Goal: Task Accomplishment & Management: Use online tool/utility

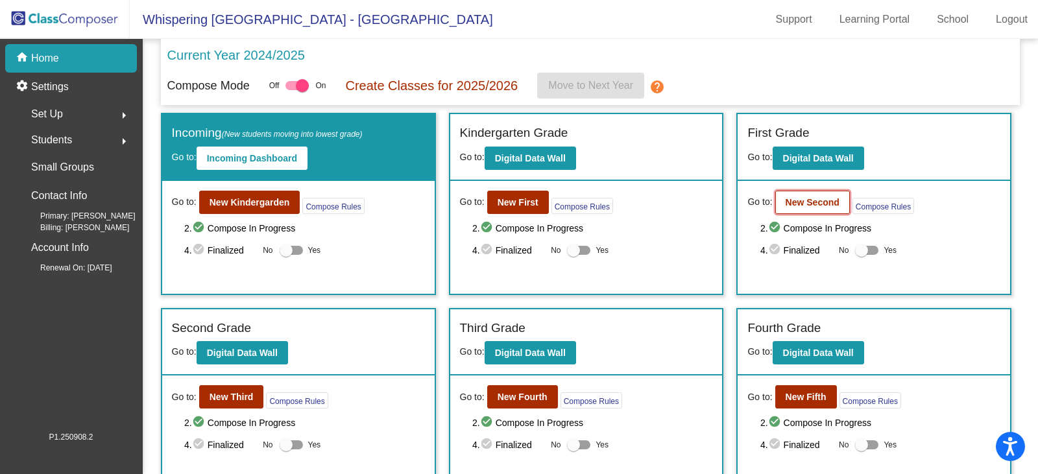
click at [815, 206] on b "New Second" at bounding box center [813, 202] width 54 height 10
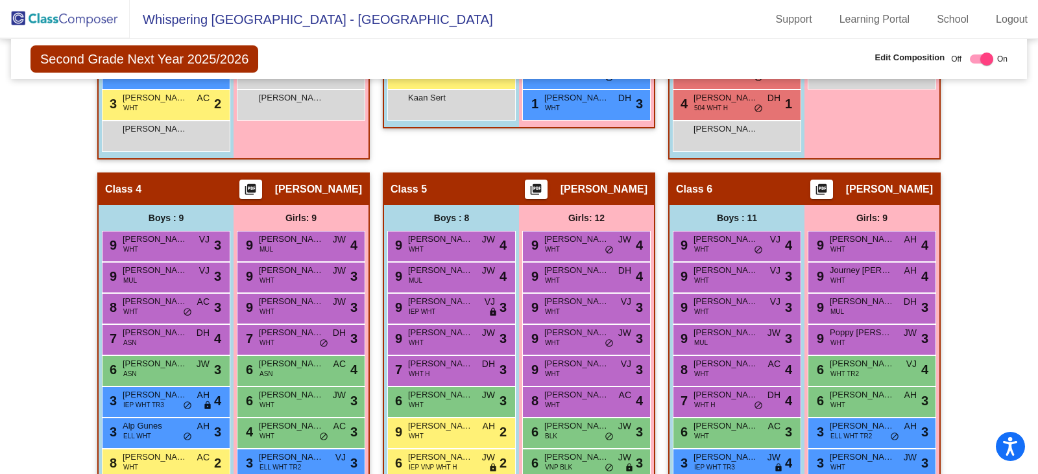
scroll to position [714, 0]
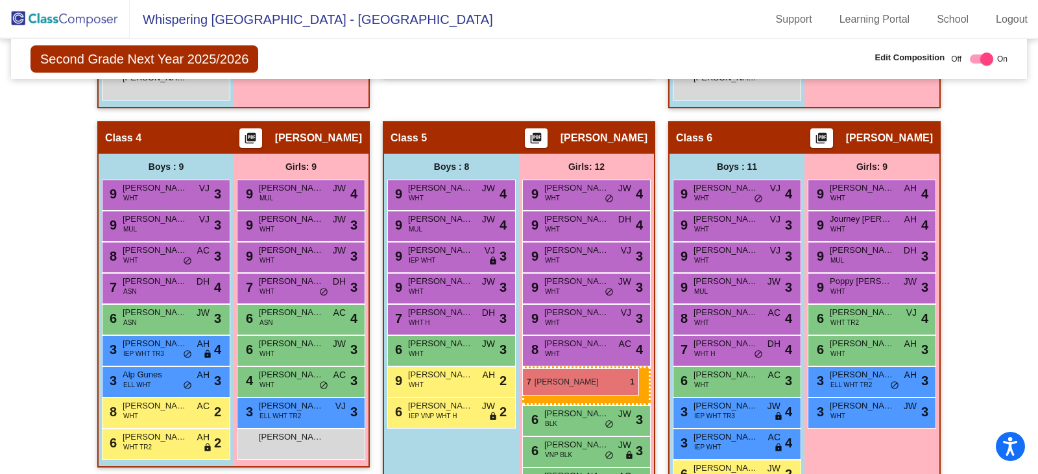
drag, startPoint x: 840, startPoint y: 444, endPoint x: 522, endPoint y: 369, distance: 326.1
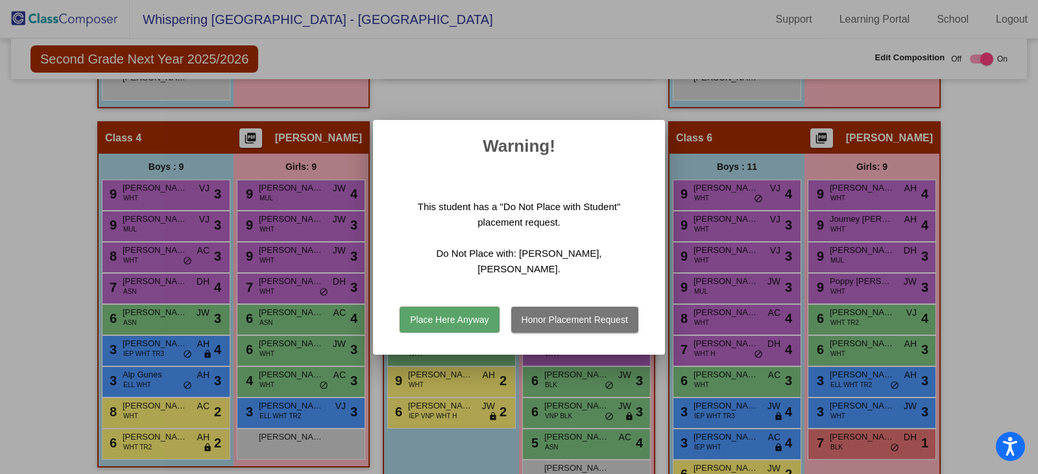
click at [452, 308] on button "Place Here Anyway" at bounding box center [449, 320] width 99 height 26
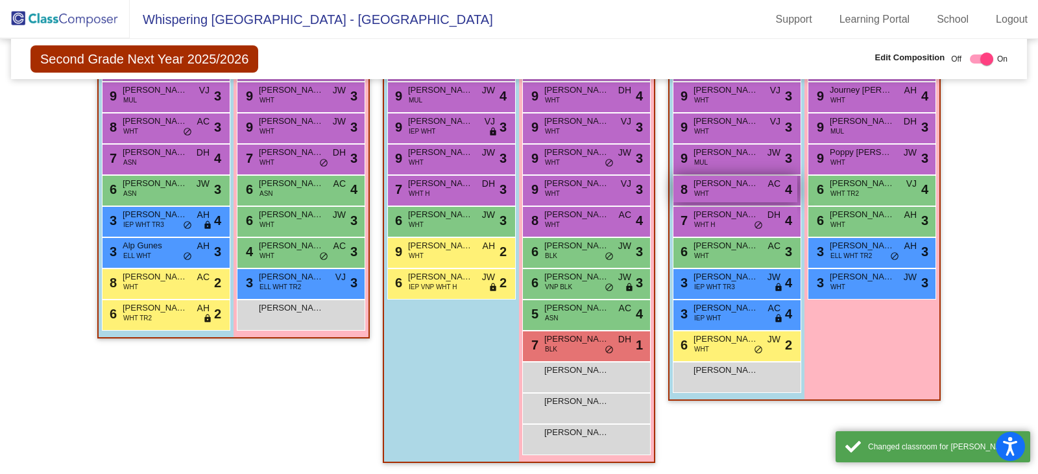
scroll to position [844, 0]
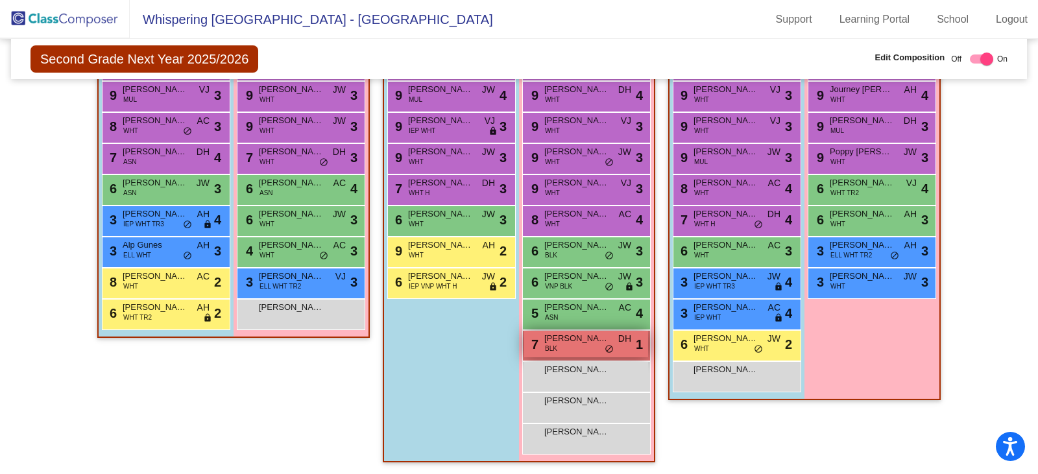
click at [576, 345] on span "[PERSON_NAME]" at bounding box center [576, 338] width 65 height 13
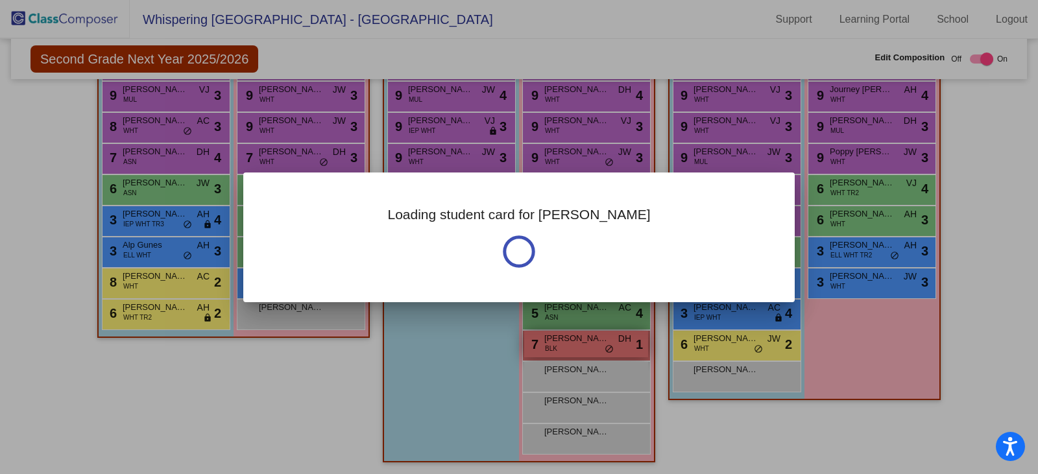
click at [576, 345] on div at bounding box center [519, 237] width 1038 height 474
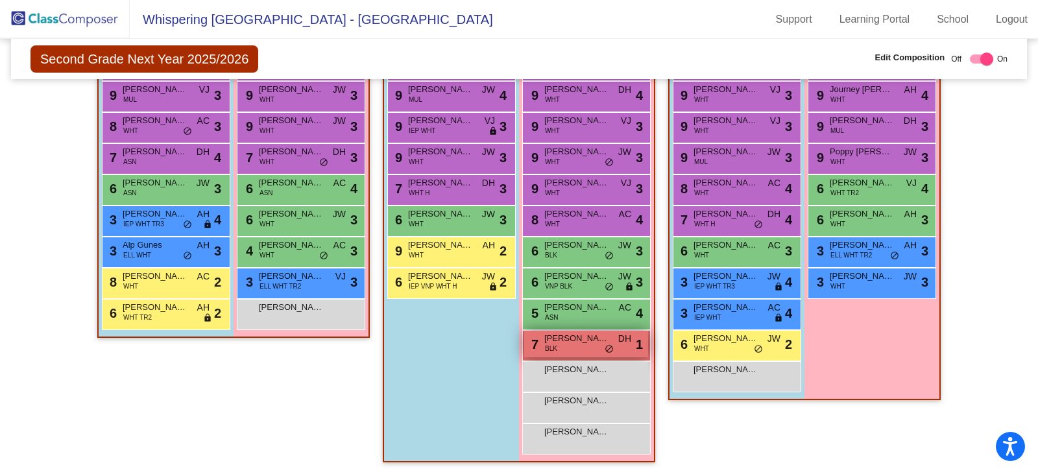
click at [576, 345] on span "[PERSON_NAME]" at bounding box center [576, 338] width 65 height 13
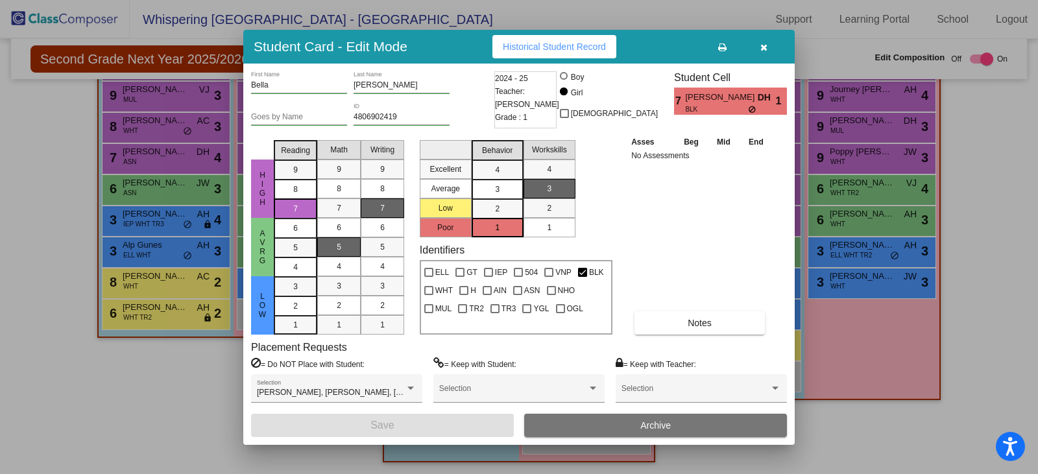
click at [761, 46] on icon "button" at bounding box center [764, 47] width 7 height 9
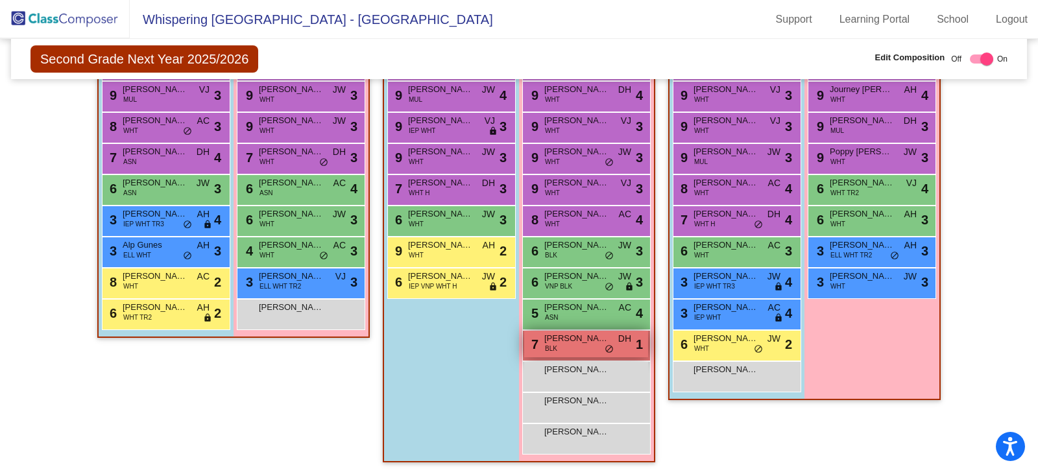
click at [583, 351] on div "7 [PERSON_NAME] BLK DH lock do_not_disturb_alt 1" at bounding box center [586, 344] width 124 height 27
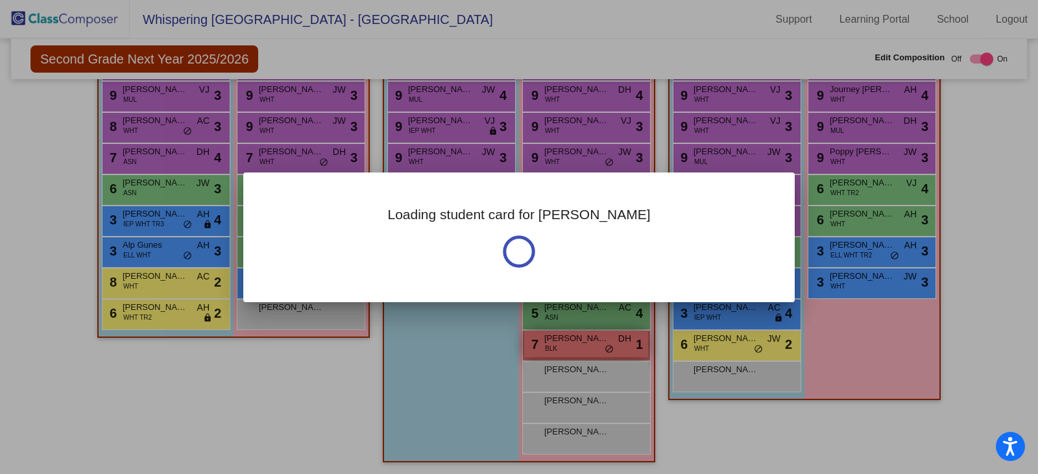
click at [583, 351] on div at bounding box center [519, 237] width 1038 height 474
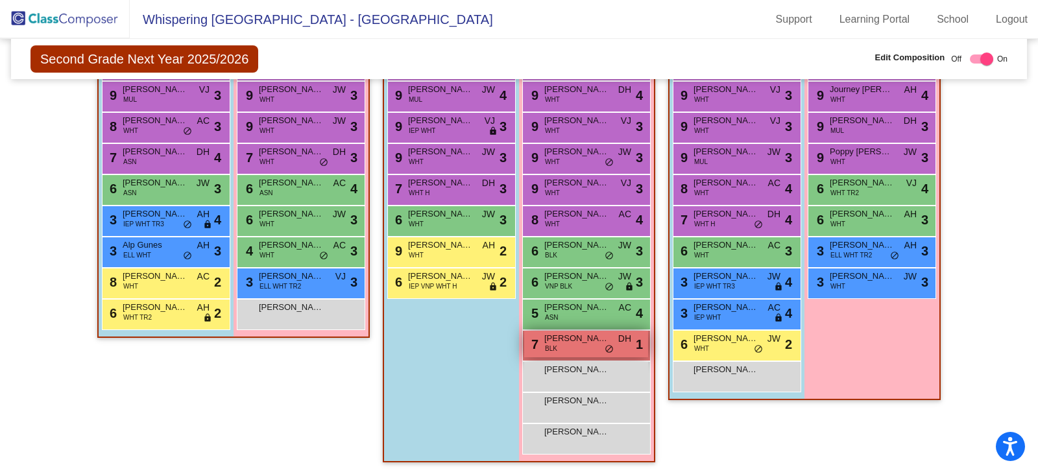
click at [583, 351] on div "7 [PERSON_NAME] BLK DH lock do_not_disturb_alt 1" at bounding box center [586, 344] width 124 height 27
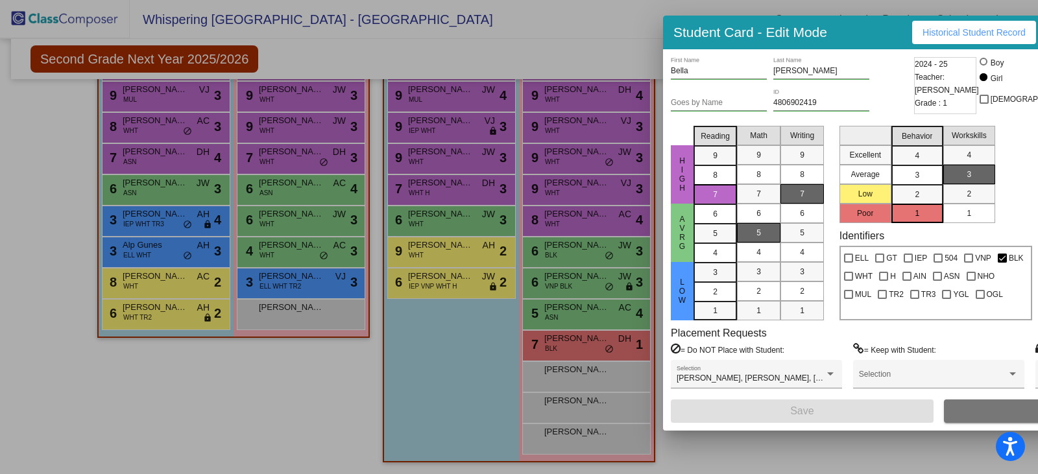
drag, startPoint x: 453, startPoint y: 40, endPoint x: 873, endPoint y: 25, distance: 420.1
click at [873, 25] on div "Student Card - Edit Mode Historical Student Record" at bounding box center [939, 33] width 552 height 34
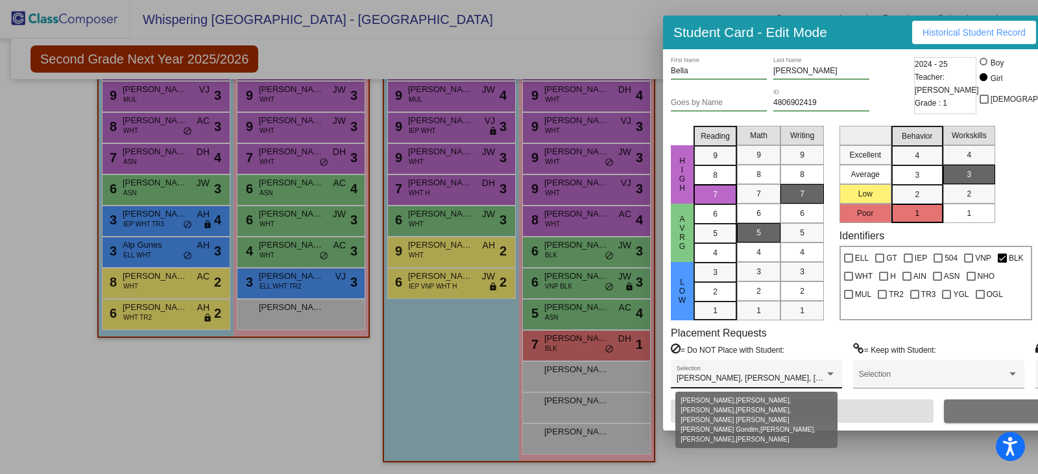
click at [832, 376] on div at bounding box center [830, 373] width 6 height 3
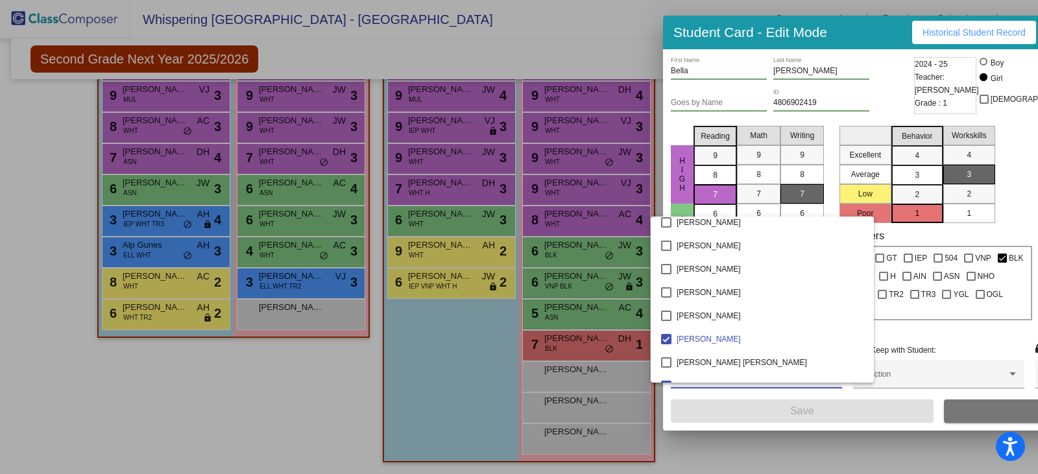
scroll to position [2450, 0]
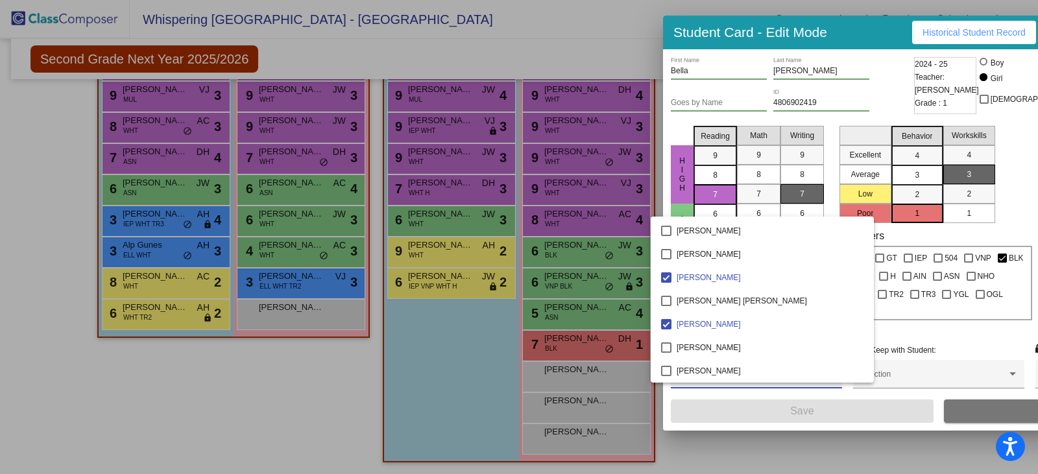
click at [889, 468] on div at bounding box center [519, 237] width 1038 height 474
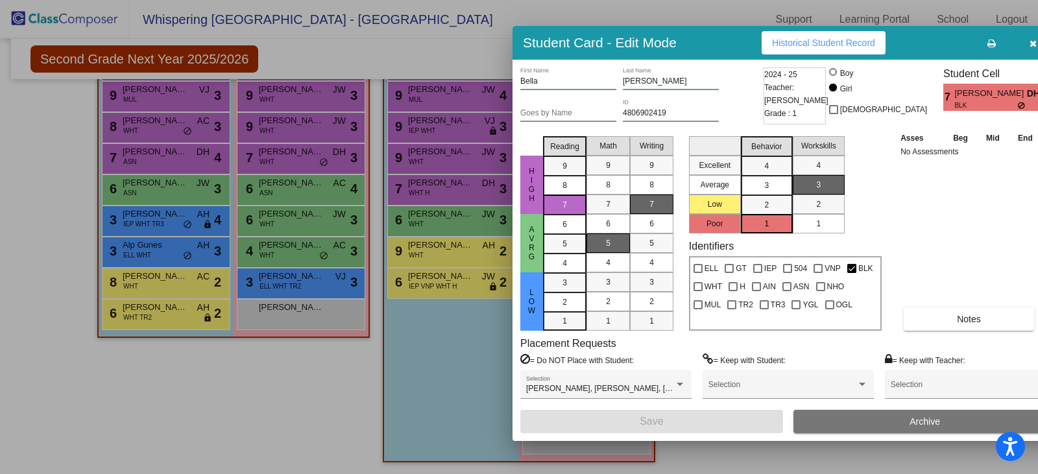
drag, startPoint x: 779, startPoint y: 36, endPoint x: 628, endPoint y: 46, distance: 150.9
click at [628, 46] on h3 "Student Card - Edit Mode" at bounding box center [600, 42] width 154 height 16
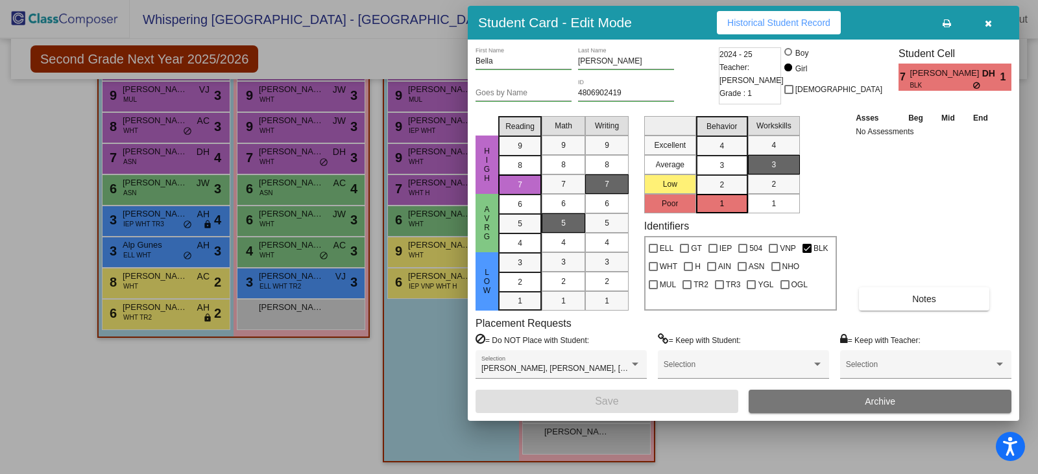
drag, startPoint x: 720, startPoint y: 40, endPoint x: 676, endPoint y: 19, distance: 49.1
click at [676, 19] on div "Student Card - Edit Mode Historical Student Record" at bounding box center [744, 23] width 552 height 34
click at [986, 27] on icon "button" at bounding box center [988, 23] width 7 height 9
